Goal: Information Seeking & Learning: Learn about a topic

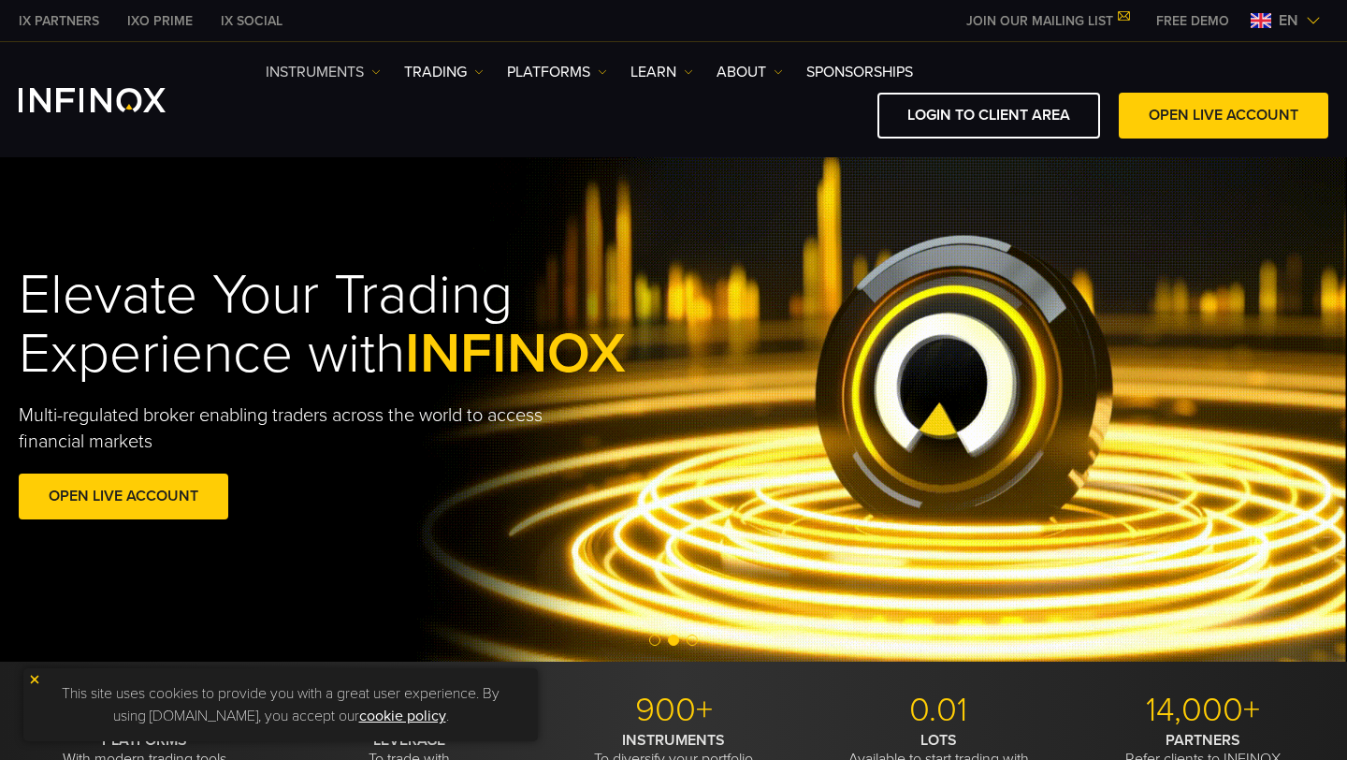
click at [374, 76] on img at bounding box center [375, 71] width 9 height 9
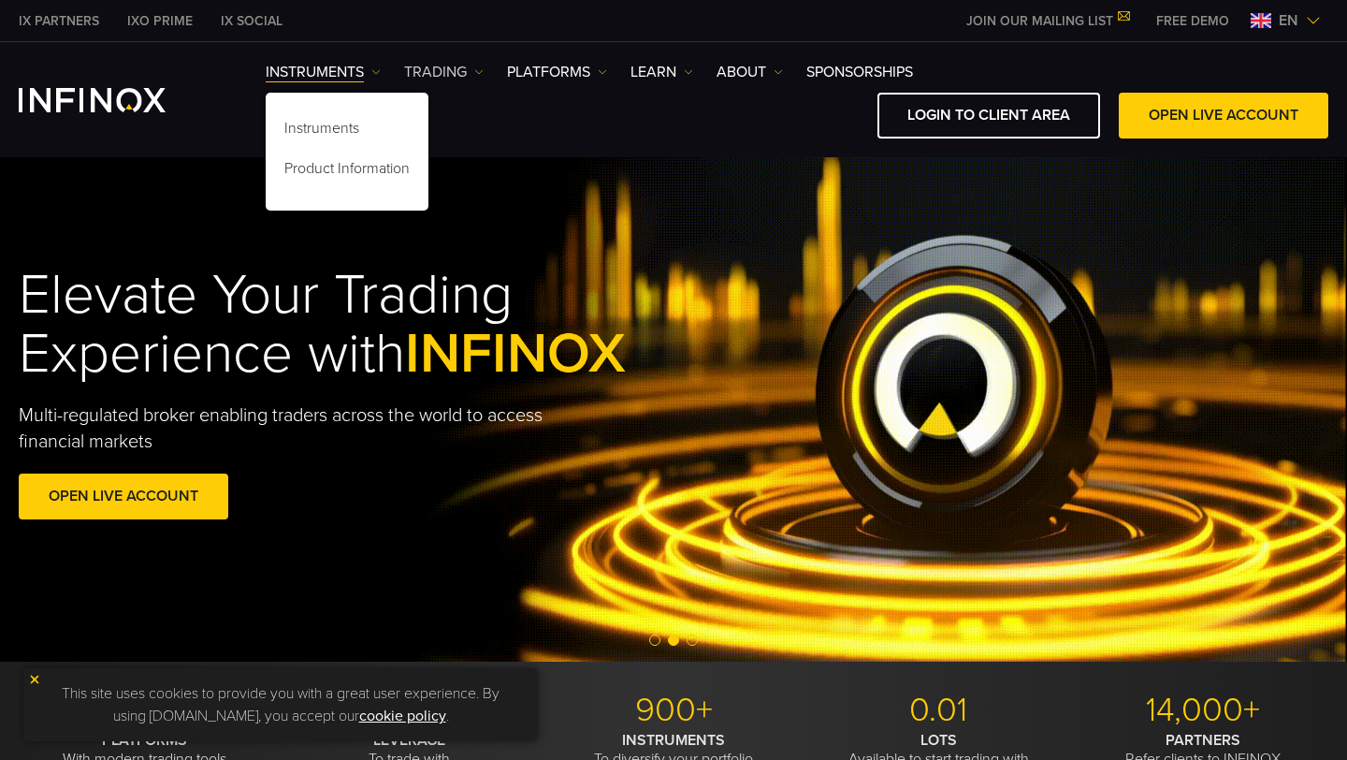
click at [458, 77] on link "TRADING" at bounding box center [444, 72] width 80 height 22
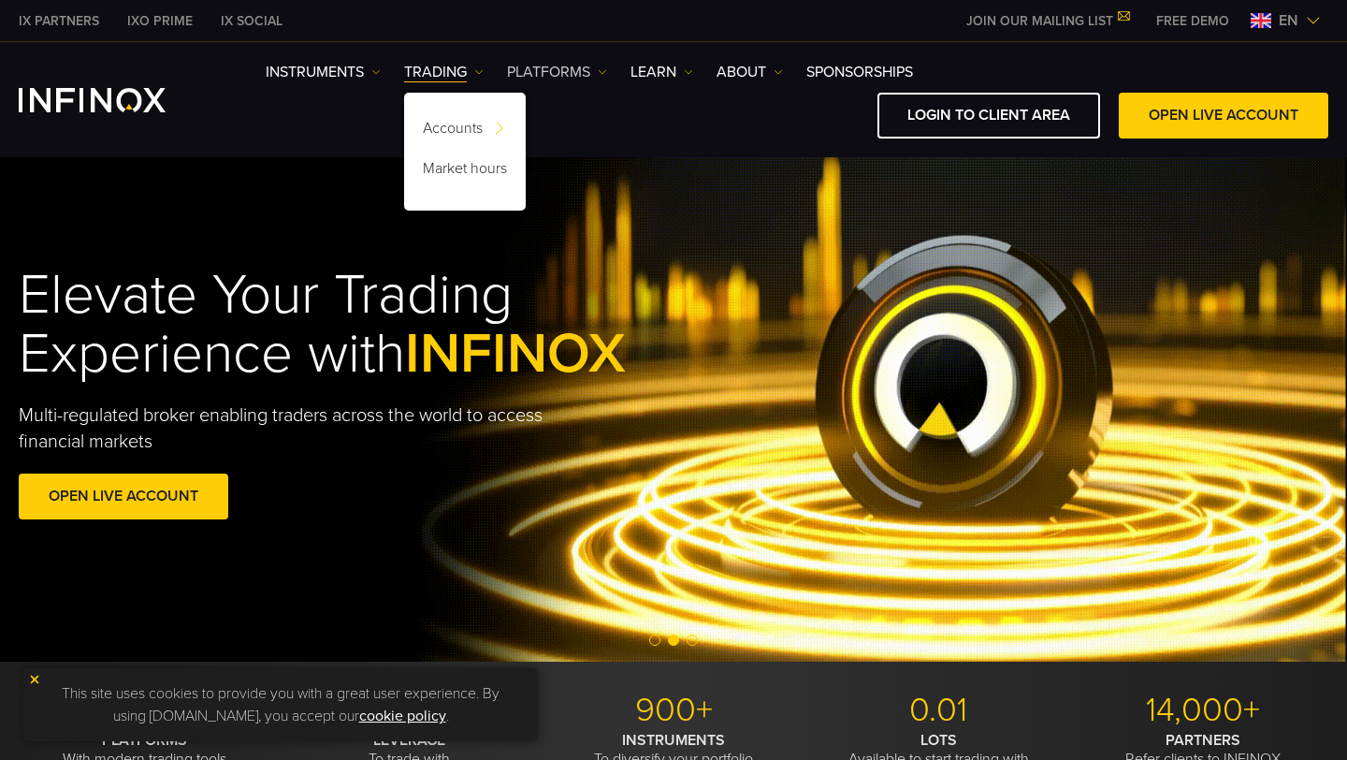
click at [539, 73] on link "PLATFORMS" at bounding box center [557, 72] width 100 height 22
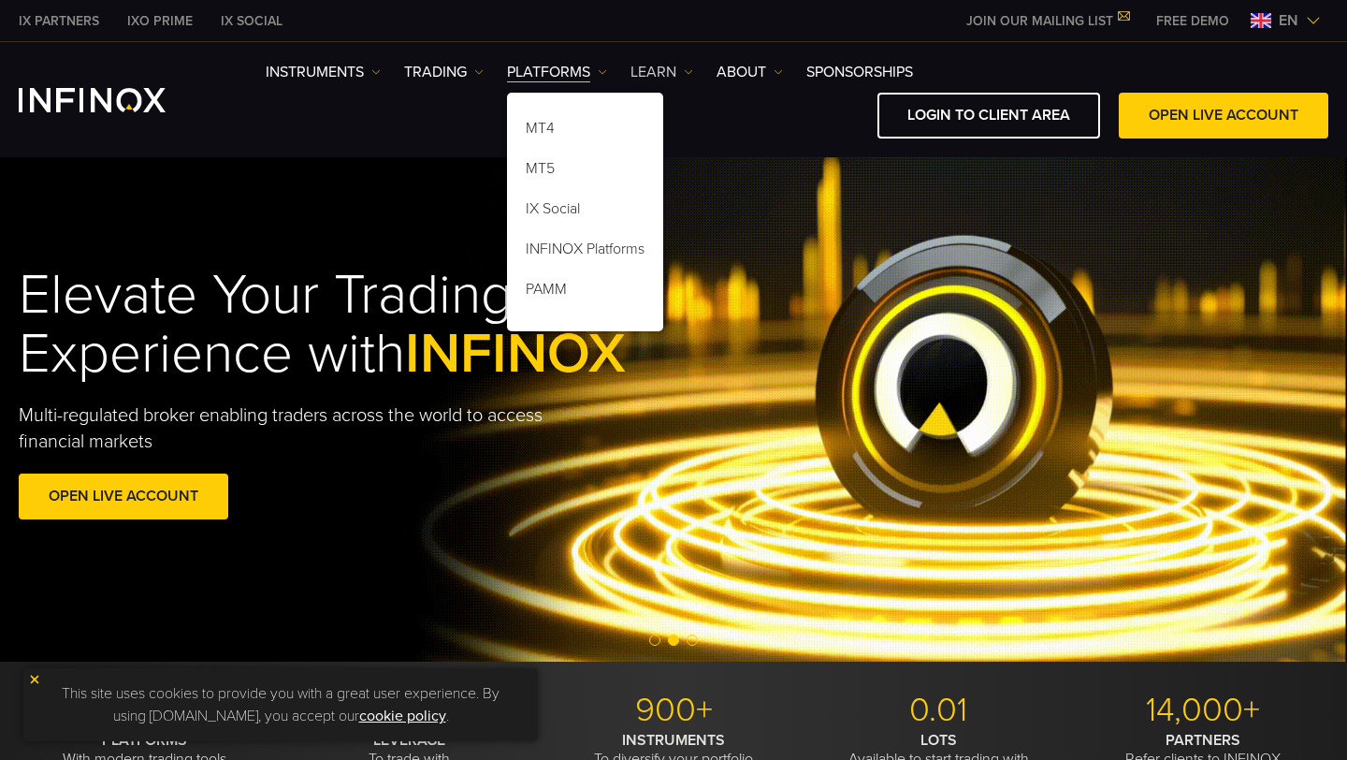
click at [656, 80] on link "Learn" at bounding box center [662, 72] width 63 height 22
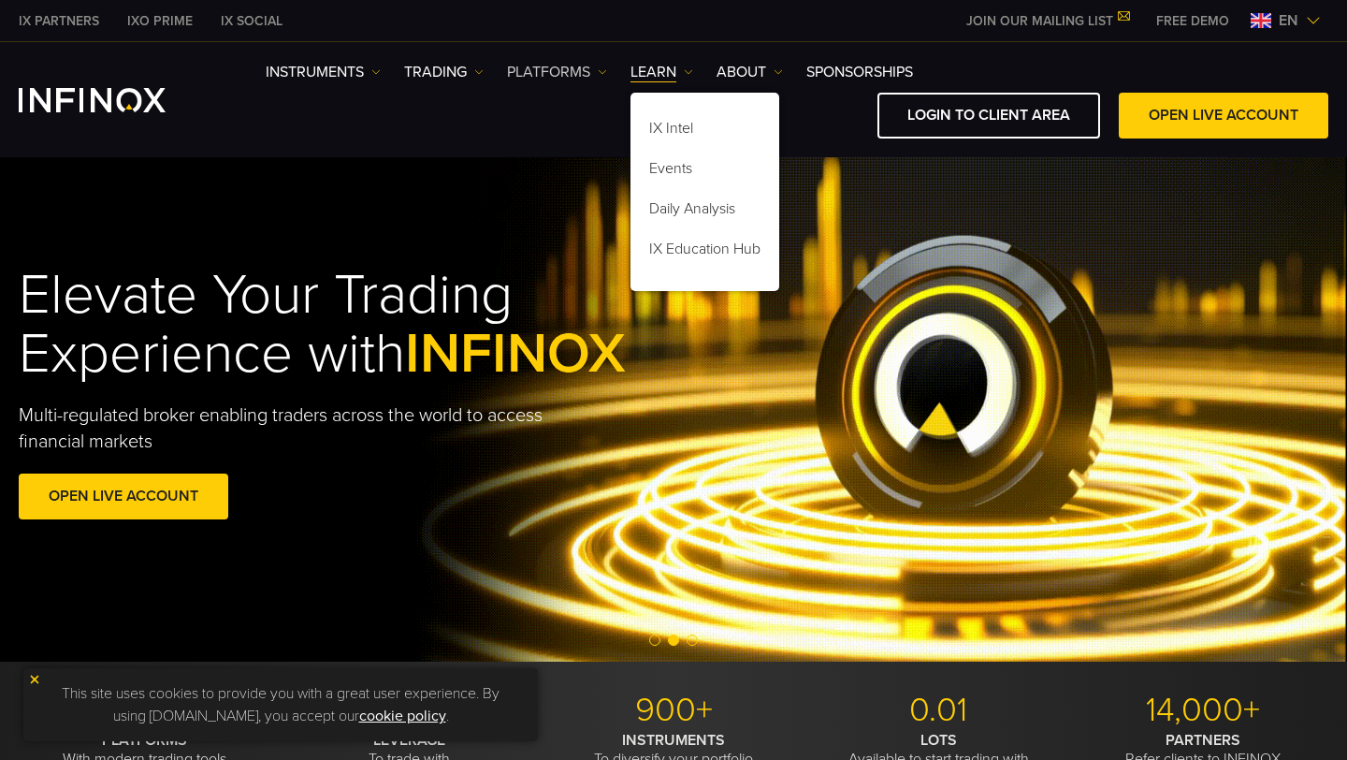
click at [565, 77] on link "PLATFORMS" at bounding box center [557, 72] width 100 height 22
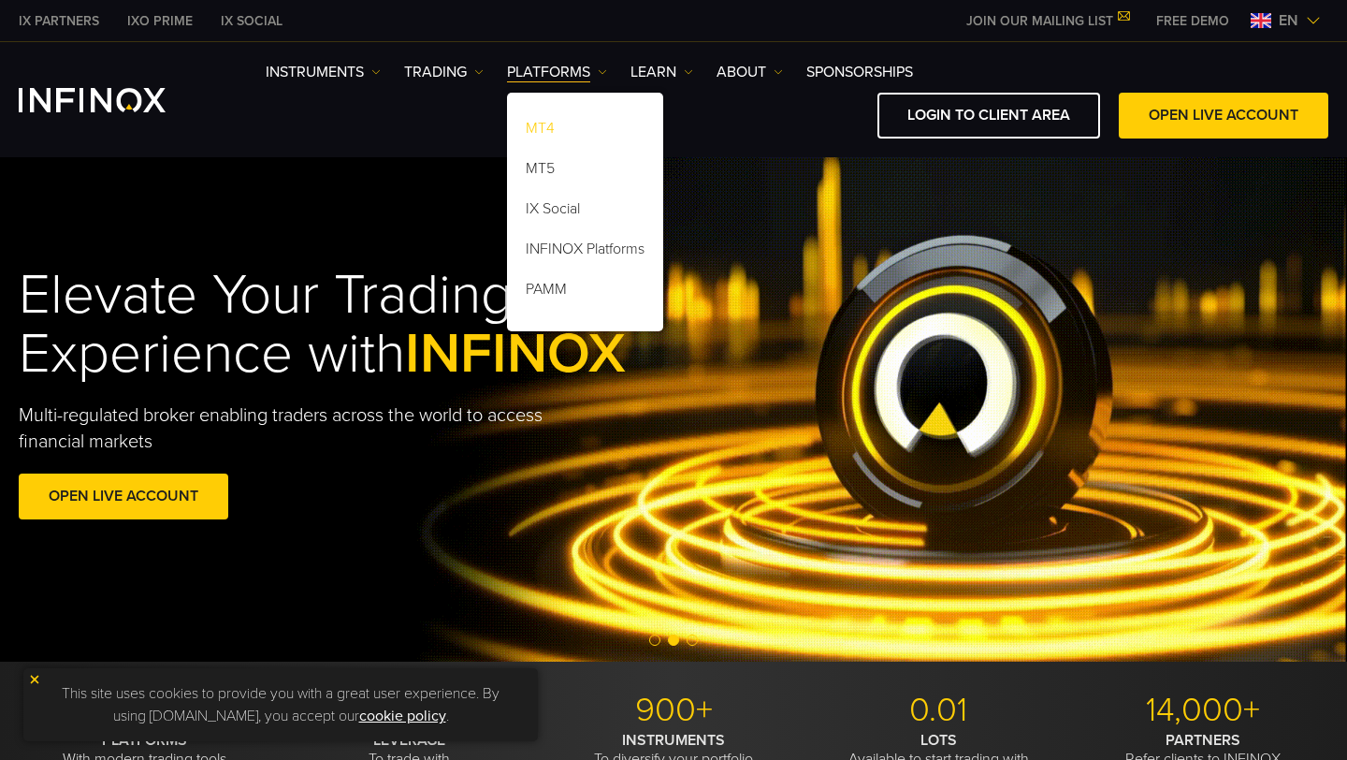
click at [544, 115] on link "MT4" at bounding box center [585, 131] width 156 height 40
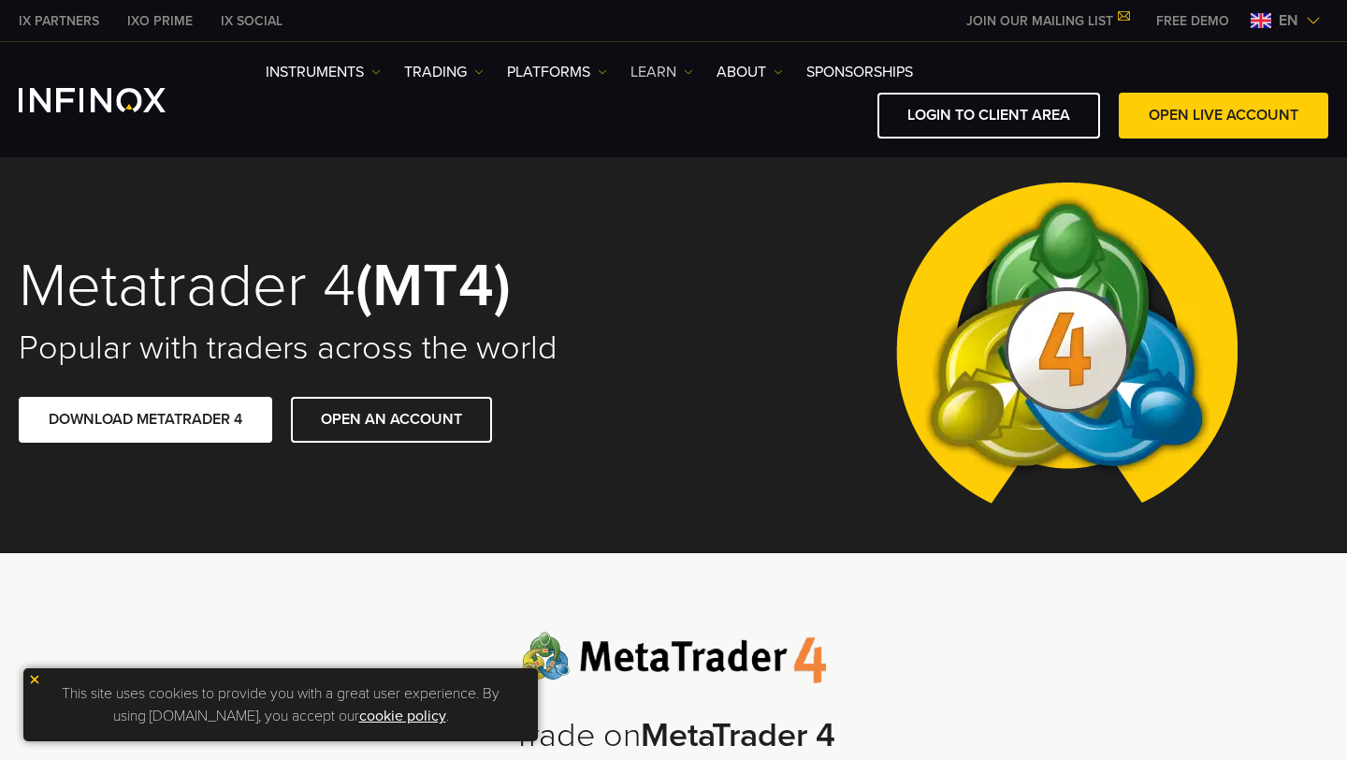
click at [659, 75] on link "Learn" at bounding box center [662, 72] width 63 height 22
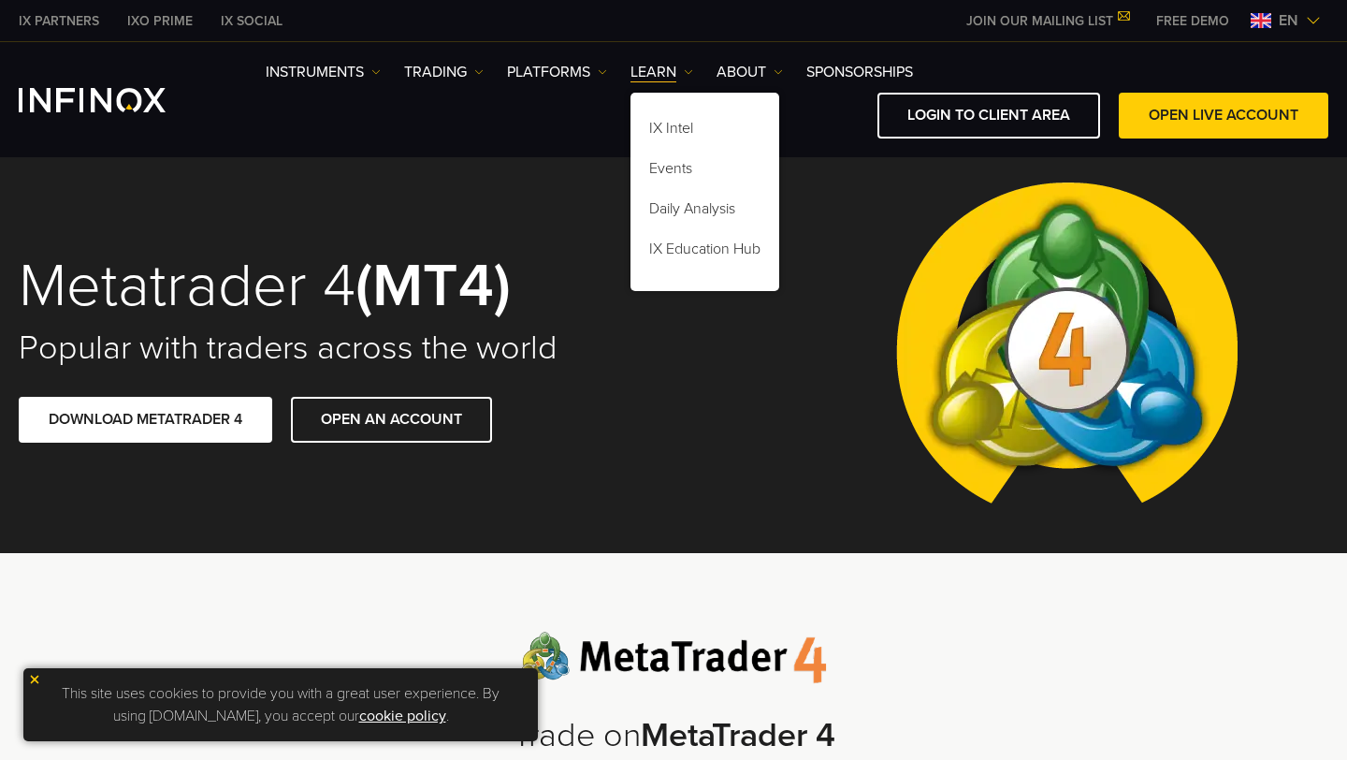
click at [727, 88] on div "IX Intel Events Daily Analysis IX Education Hub" at bounding box center [705, 187] width 149 height 208
click at [755, 67] on link "ABOUT" at bounding box center [750, 72] width 66 height 22
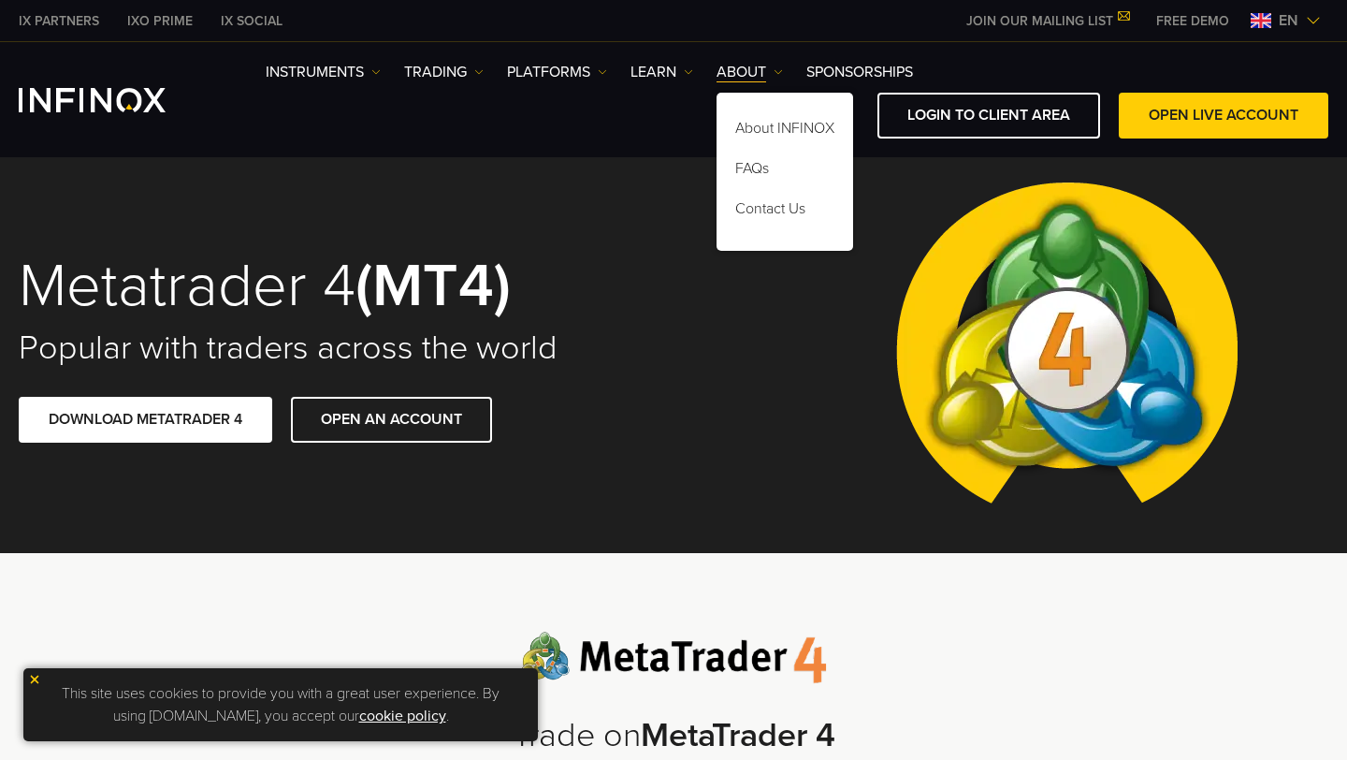
click at [911, 54] on div "IX Social Instruments Instruments Product Information TRADING DEMO" at bounding box center [673, 99] width 1347 height 115
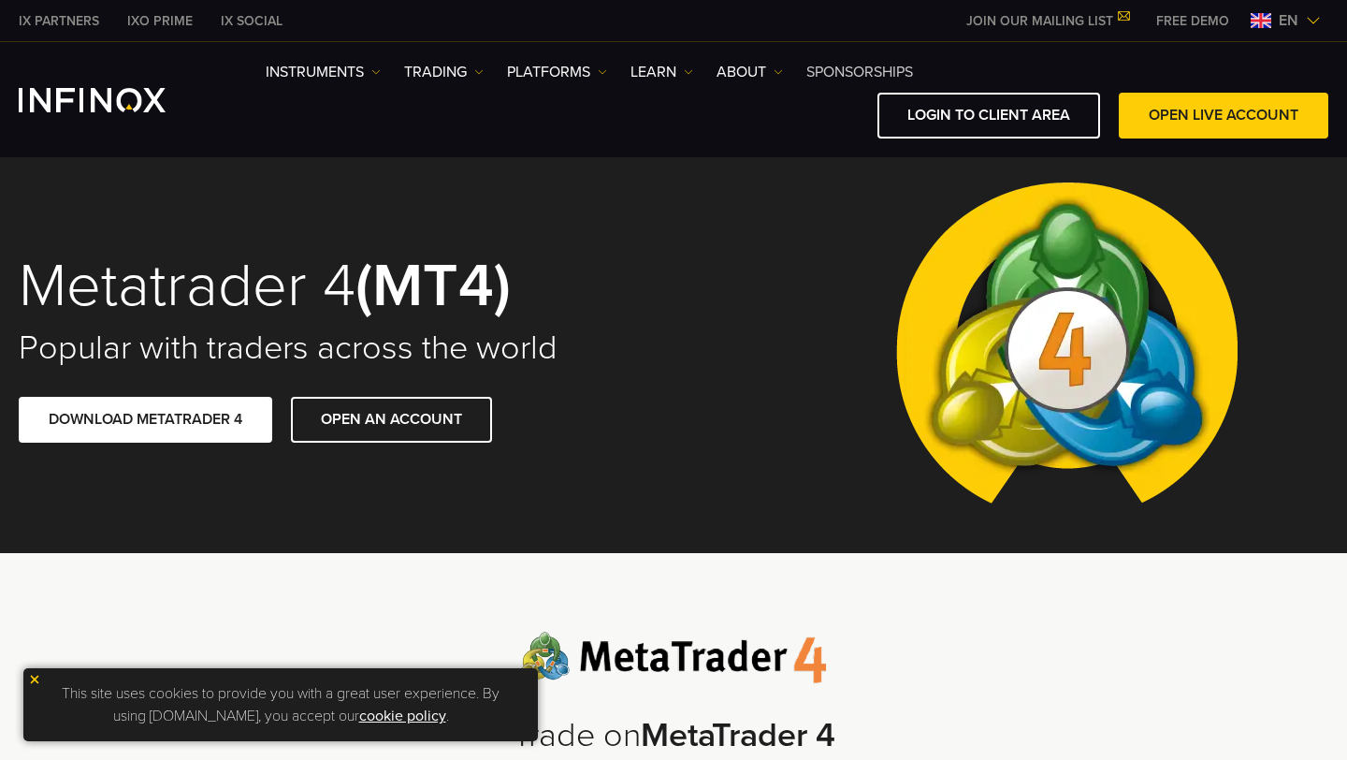
click at [868, 75] on link "SPONSORSHIPS" at bounding box center [859, 72] width 107 height 22
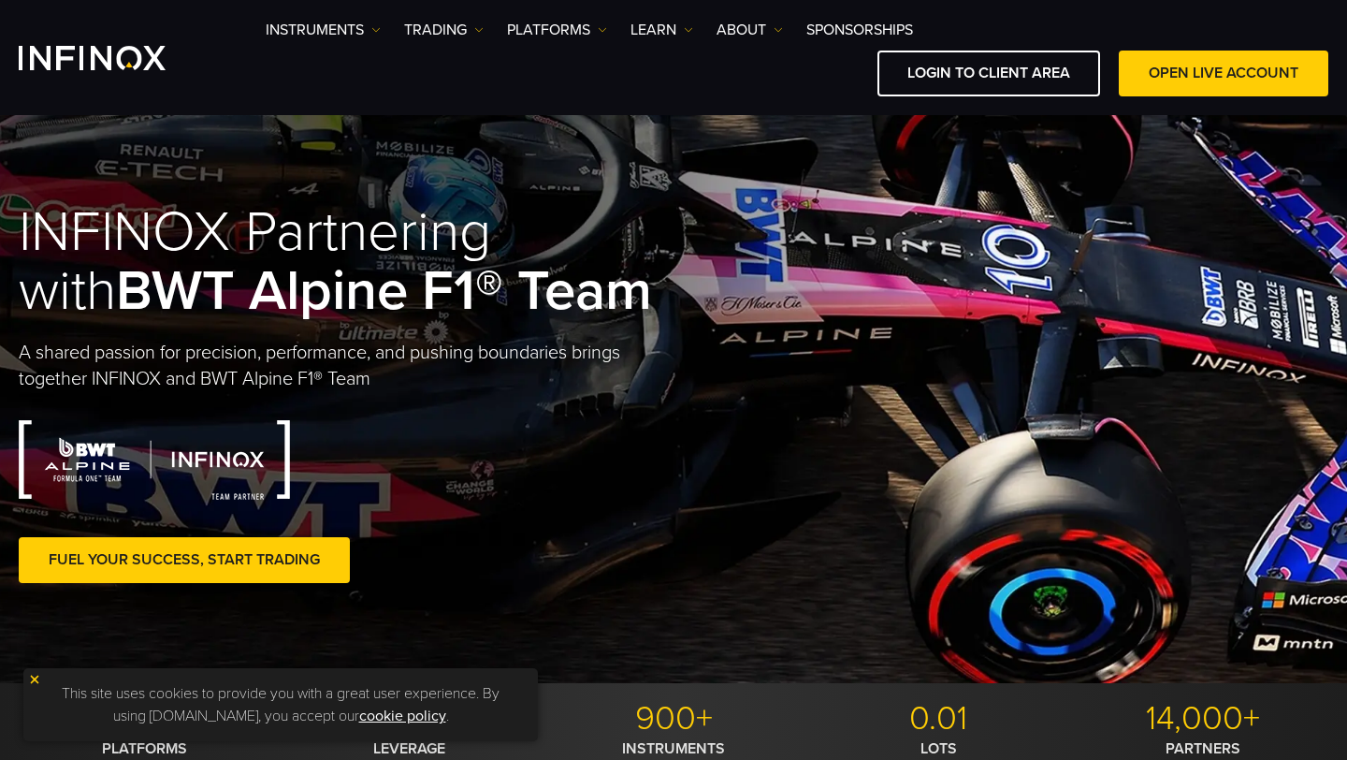
scroll to position [49, 0]
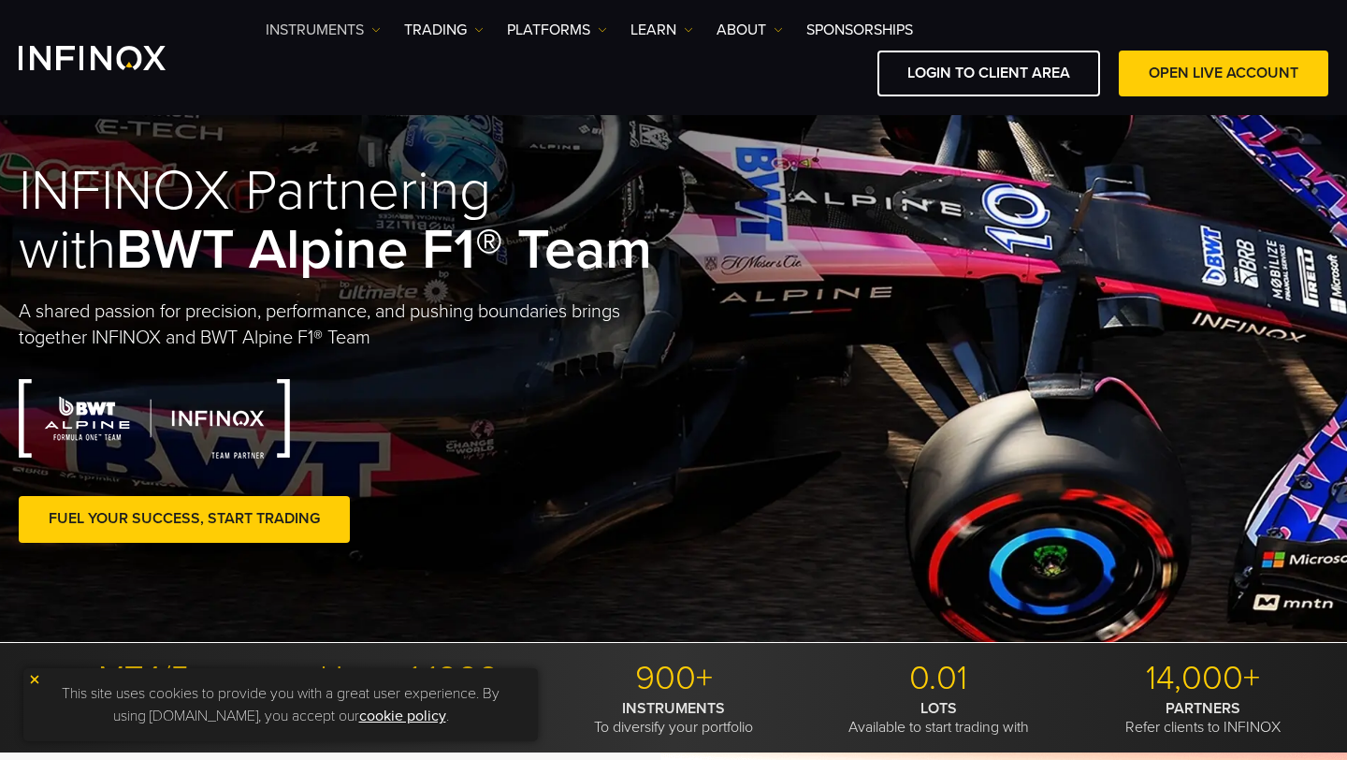
click at [340, 31] on link "Instruments" at bounding box center [323, 30] width 115 height 22
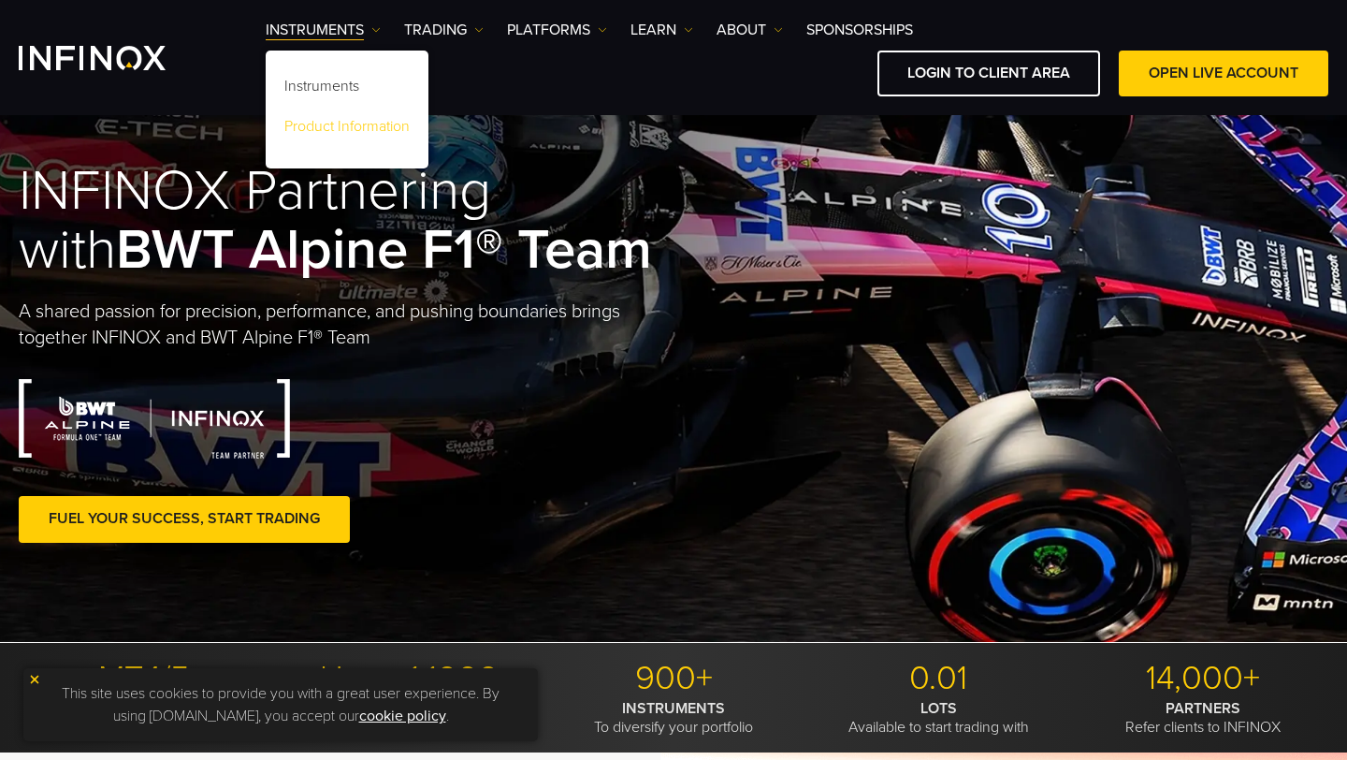
click at [337, 124] on link "Product Information" at bounding box center [347, 129] width 163 height 40
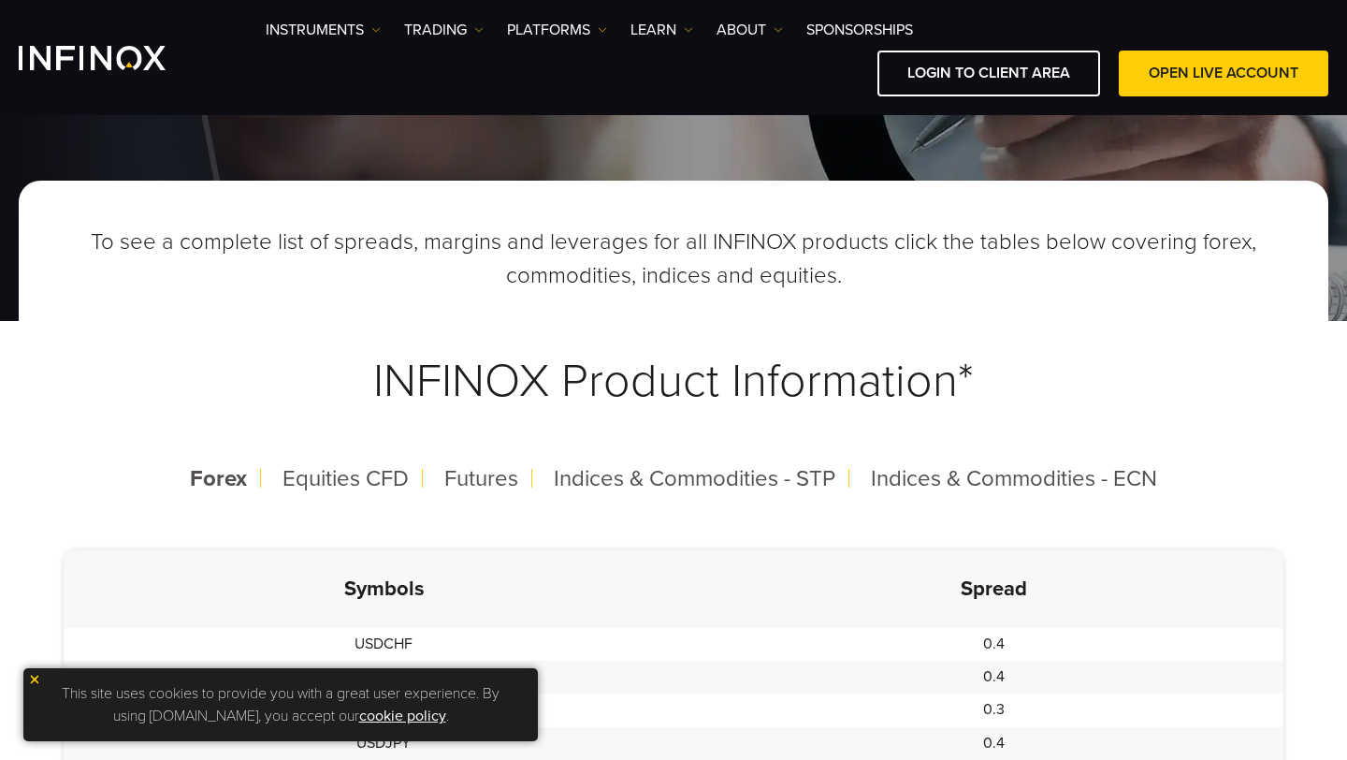
scroll to position [304, 0]
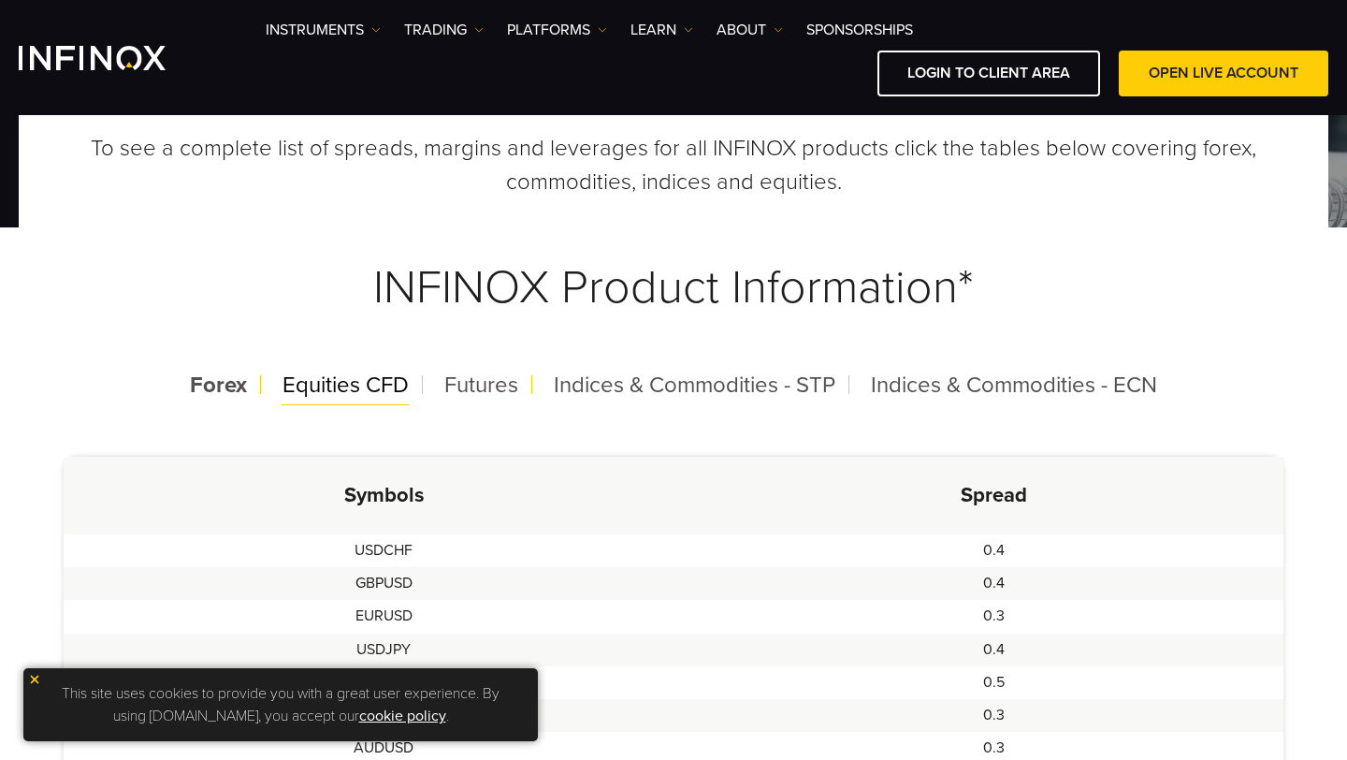
click at [355, 397] on span "Equities CFD" at bounding box center [346, 384] width 126 height 27
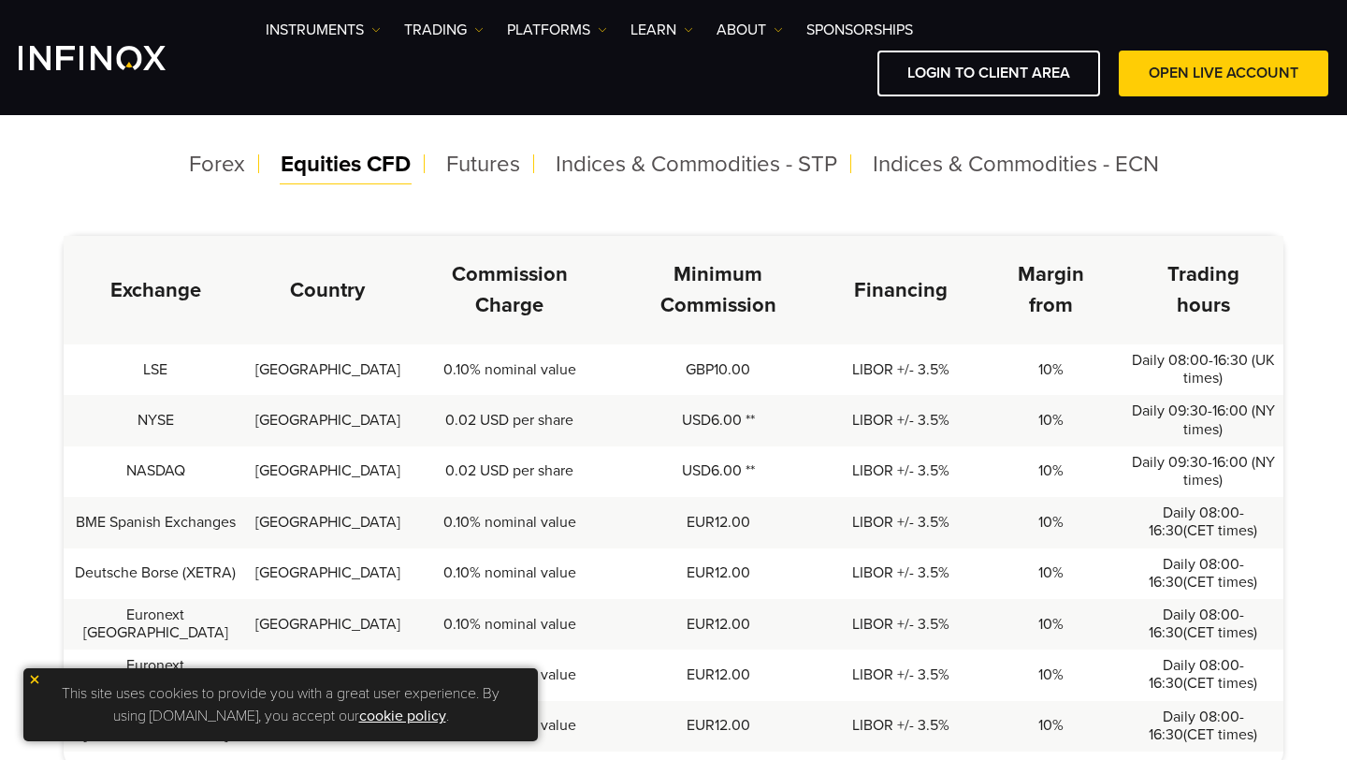
scroll to position [545, 0]
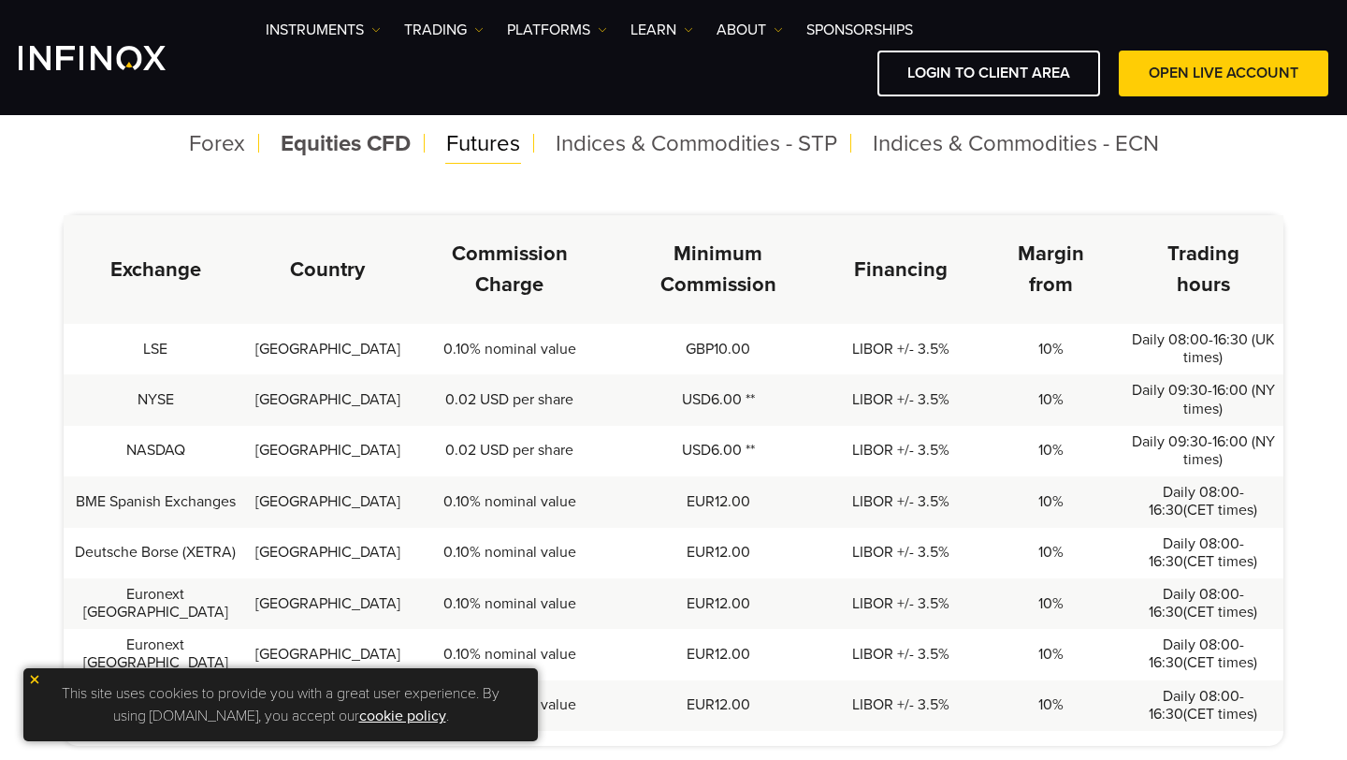
click at [494, 157] on div "Futures" at bounding box center [483, 144] width 104 height 49
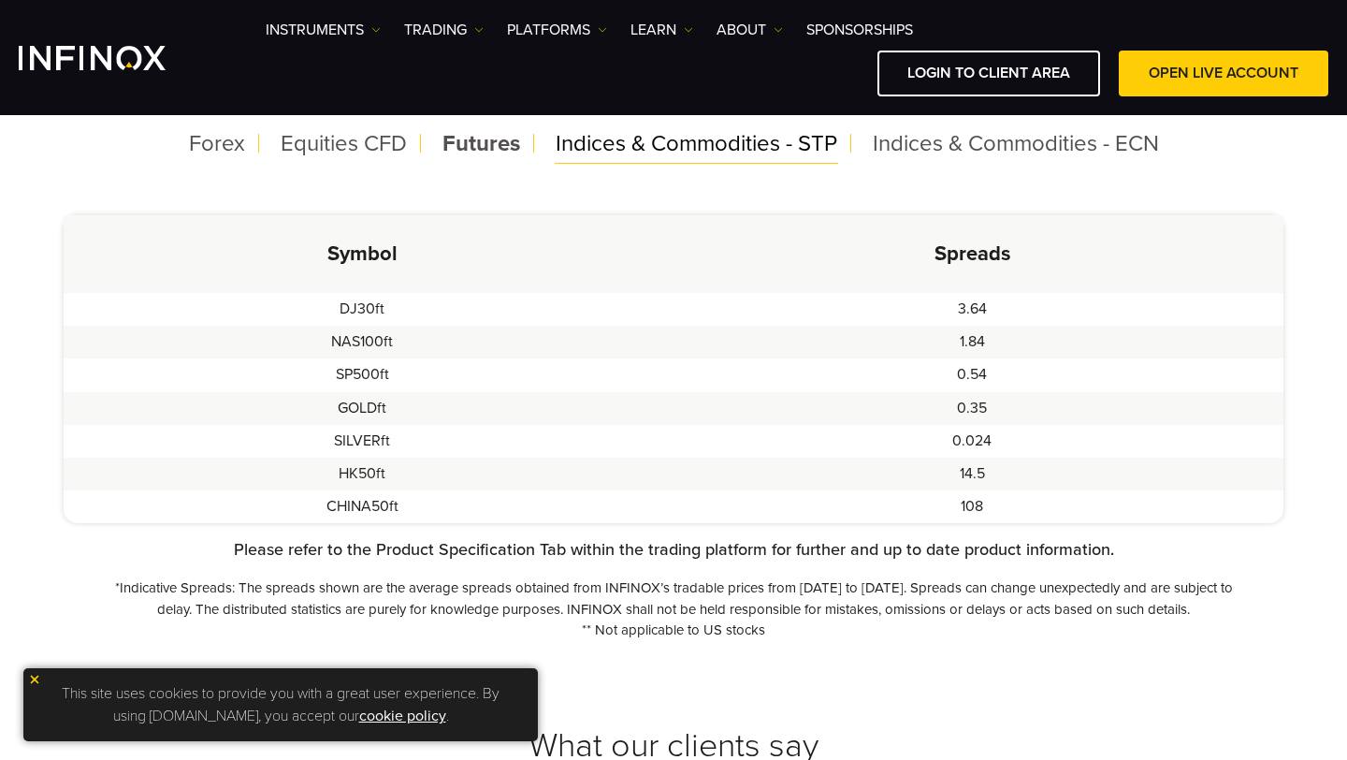
click at [620, 130] on div "Indices & Commodities - STP" at bounding box center [697, 144] width 312 height 49
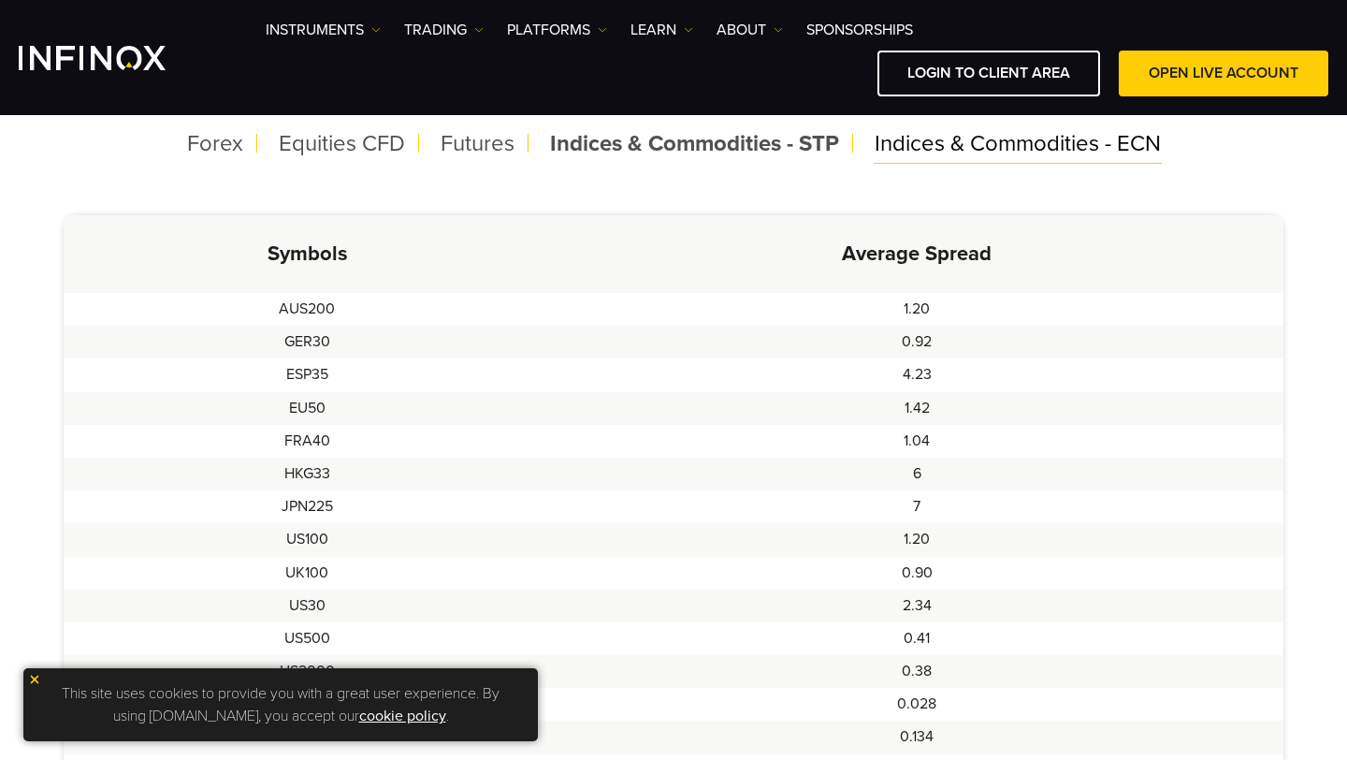
click at [934, 156] on span "Indices & Commodities - ECN" at bounding box center [1018, 143] width 286 height 27
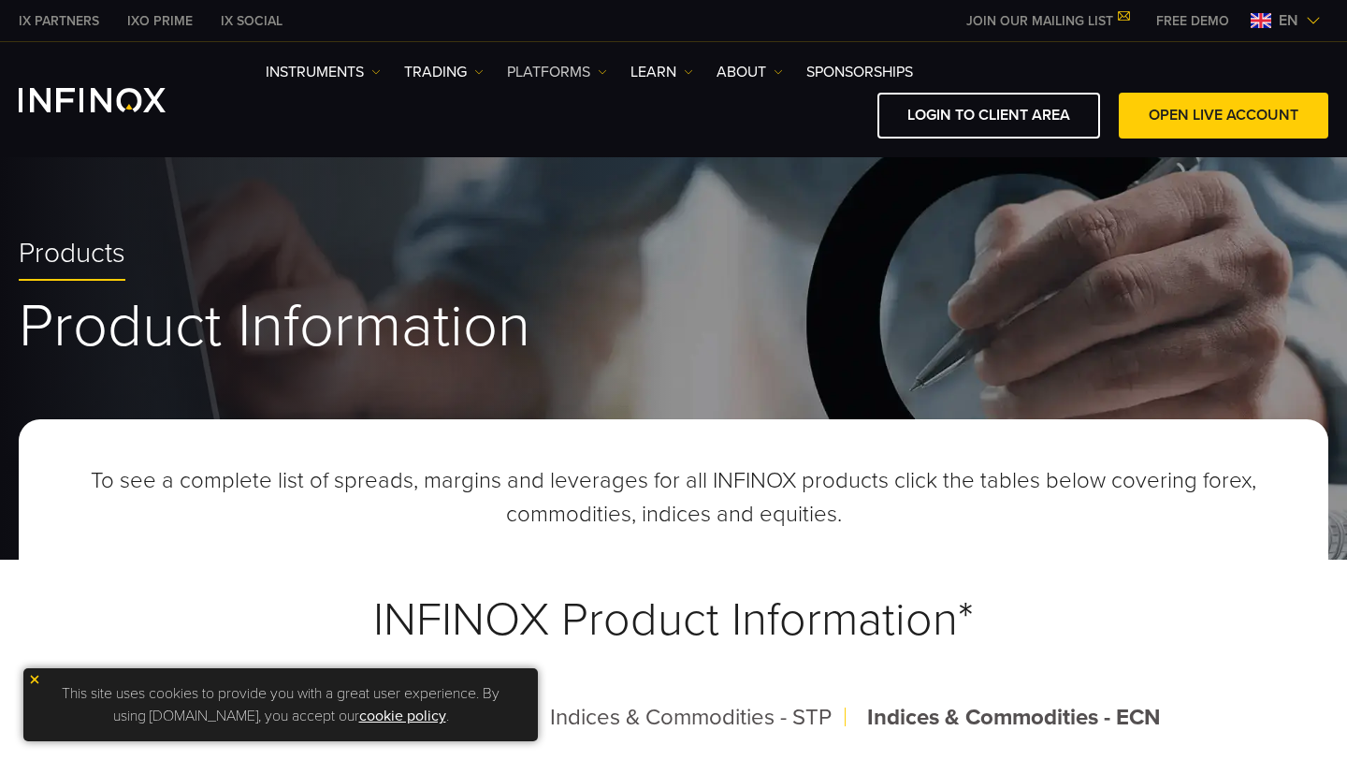
click at [564, 78] on link "PLATFORMS" at bounding box center [557, 72] width 100 height 22
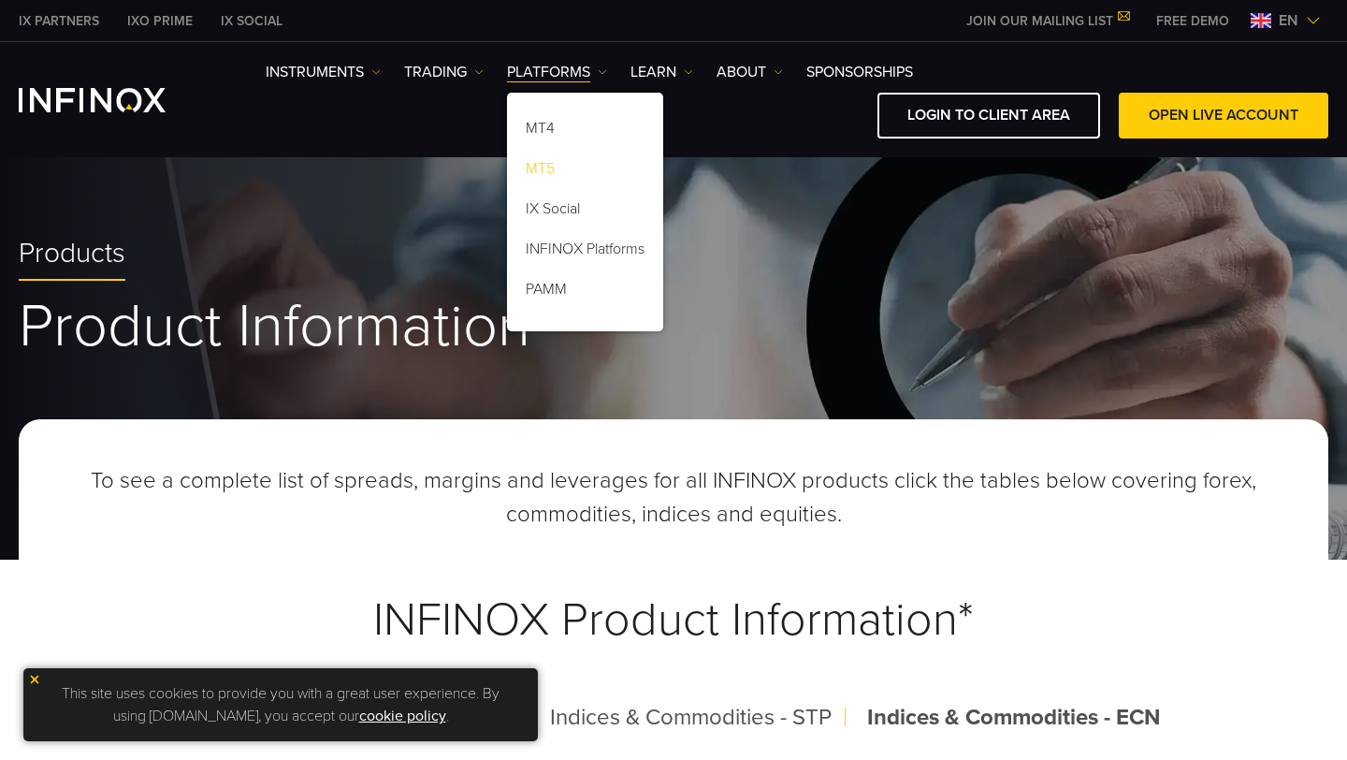
click at [556, 168] on link "MT5" at bounding box center [585, 172] width 156 height 40
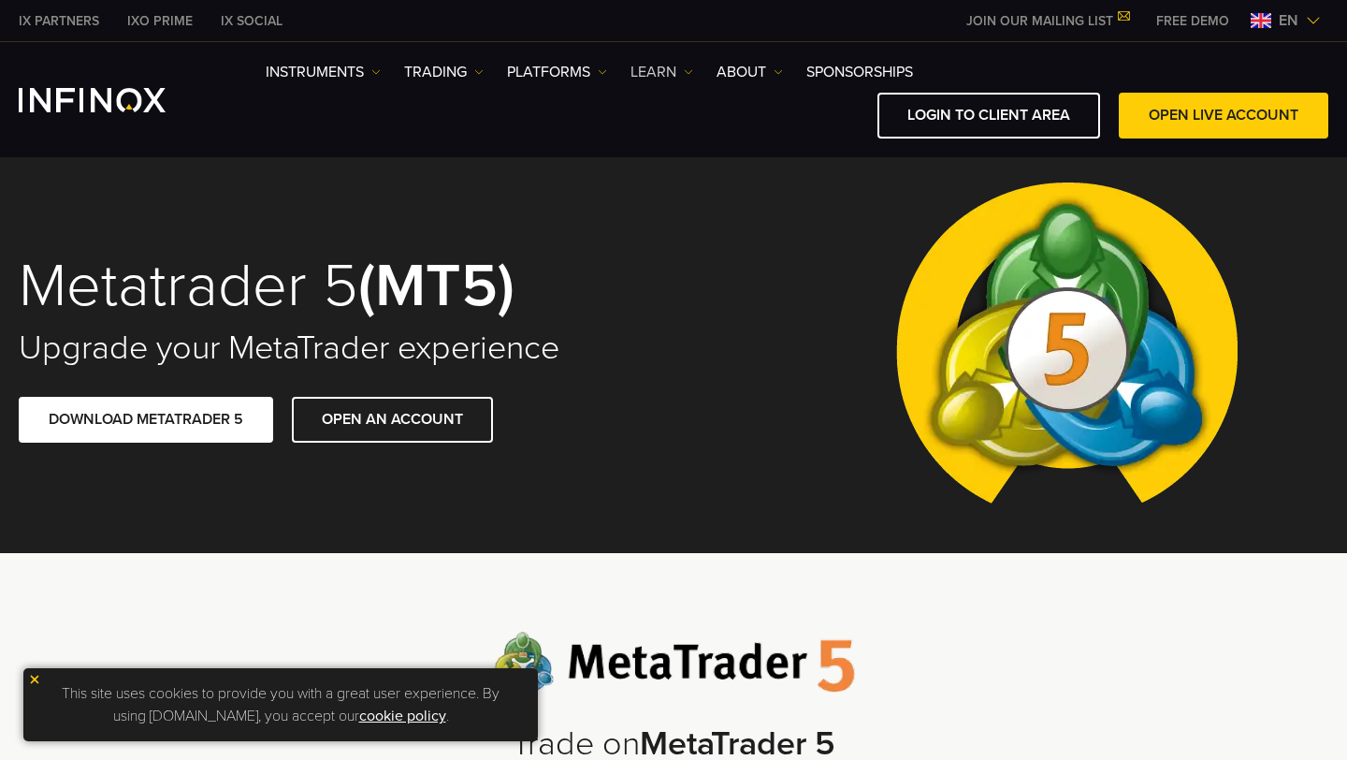
click at [674, 70] on link "Learn" at bounding box center [662, 72] width 63 height 22
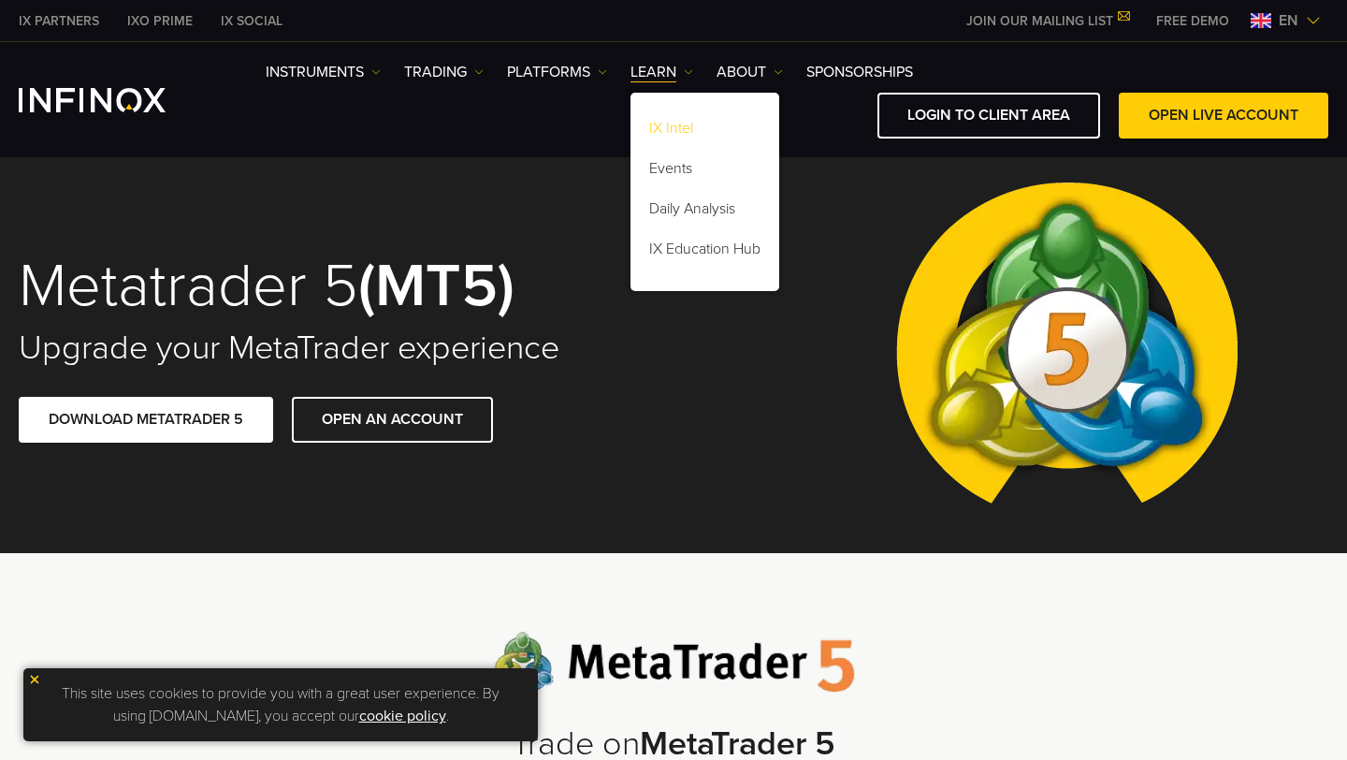
click at [683, 130] on link "IX Intel" at bounding box center [705, 131] width 149 height 40
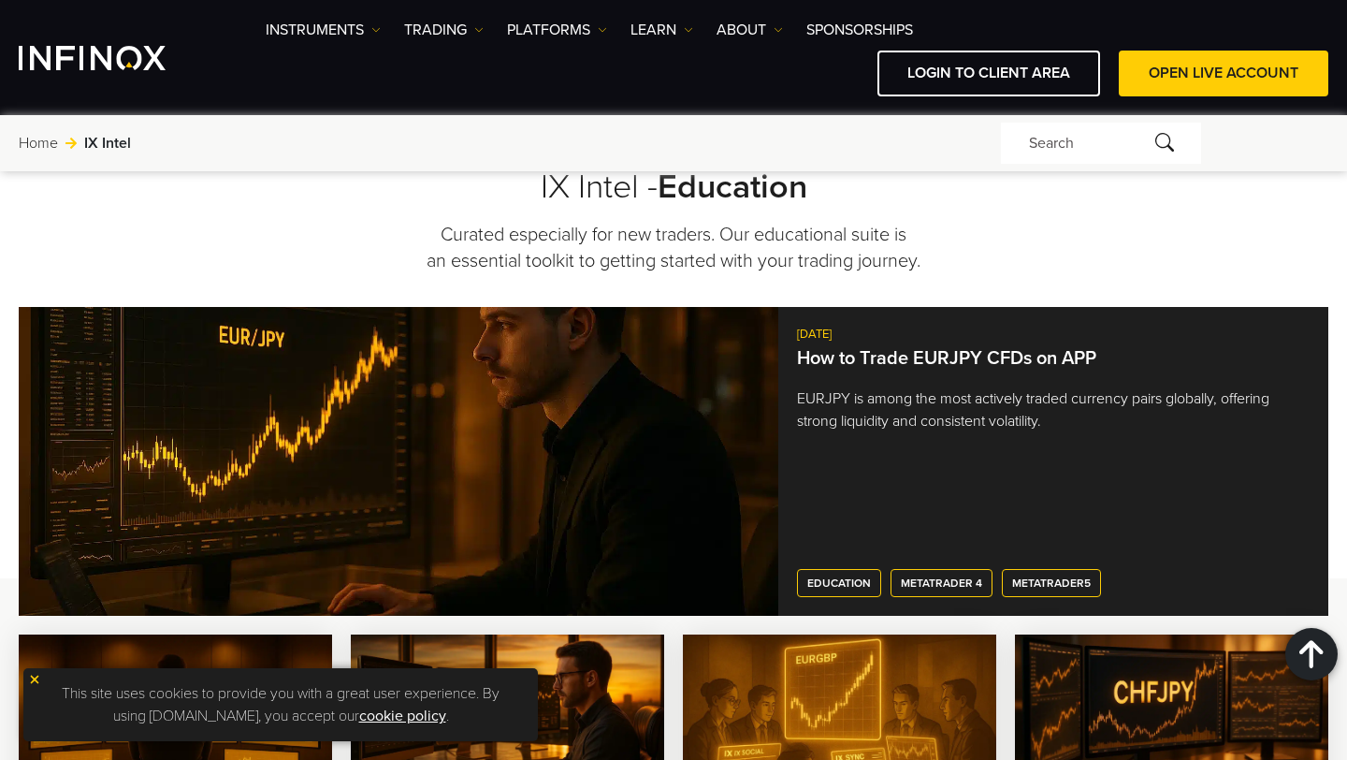
scroll to position [1652, 0]
